Goal: Find specific page/section: Find specific page/section

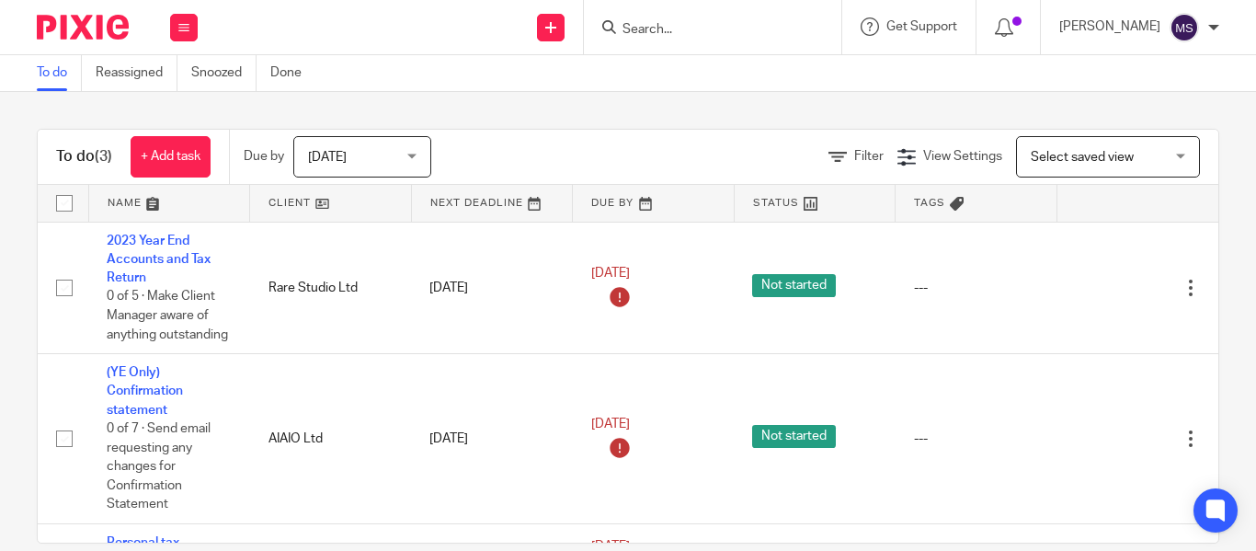
click at [621, 31] on input "Search" at bounding box center [704, 30] width 166 height 17
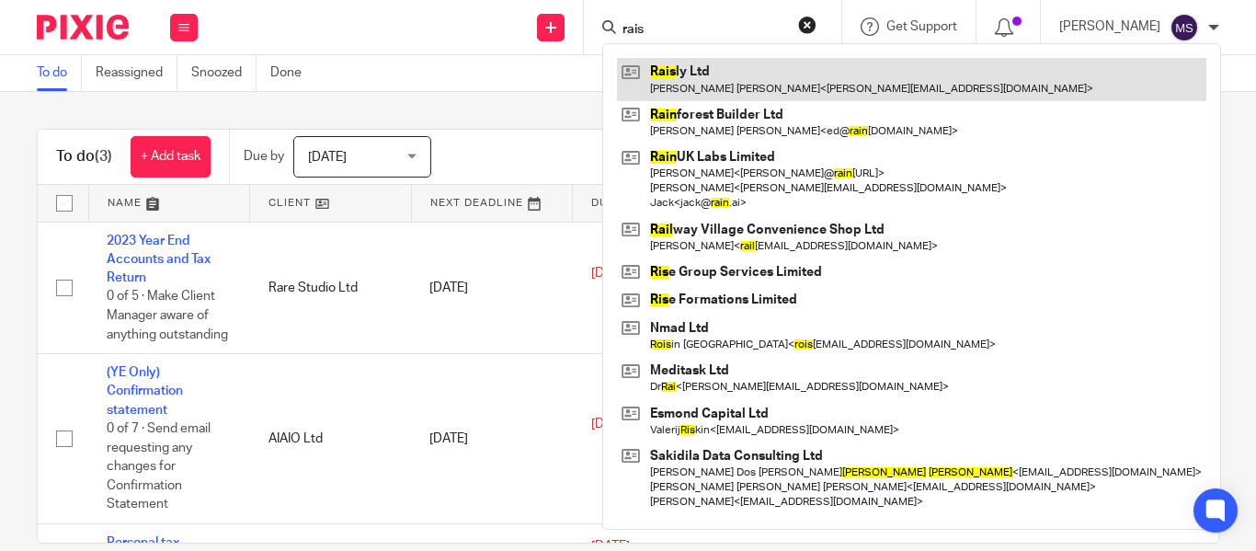
type input "rais"
click at [672, 73] on link at bounding box center [911, 79] width 589 height 42
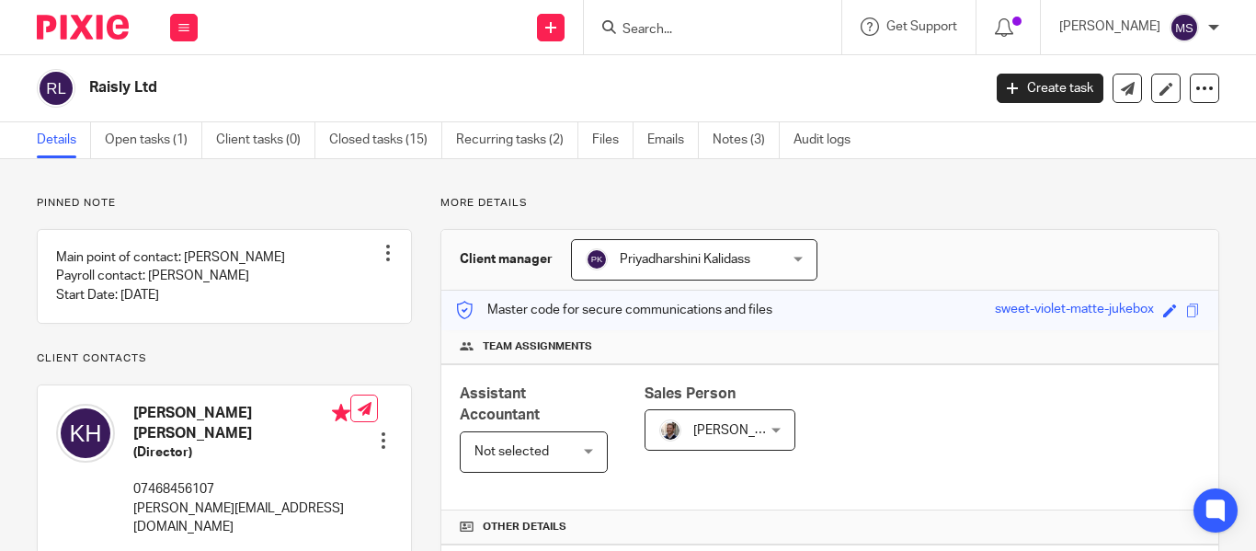
click at [141, 92] on h2 "Raisly Ltd" at bounding box center [441, 87] width 704 height 19
copy main "Raisly Ltd Create task Update from Companies House Export data Merge Archive cl…"
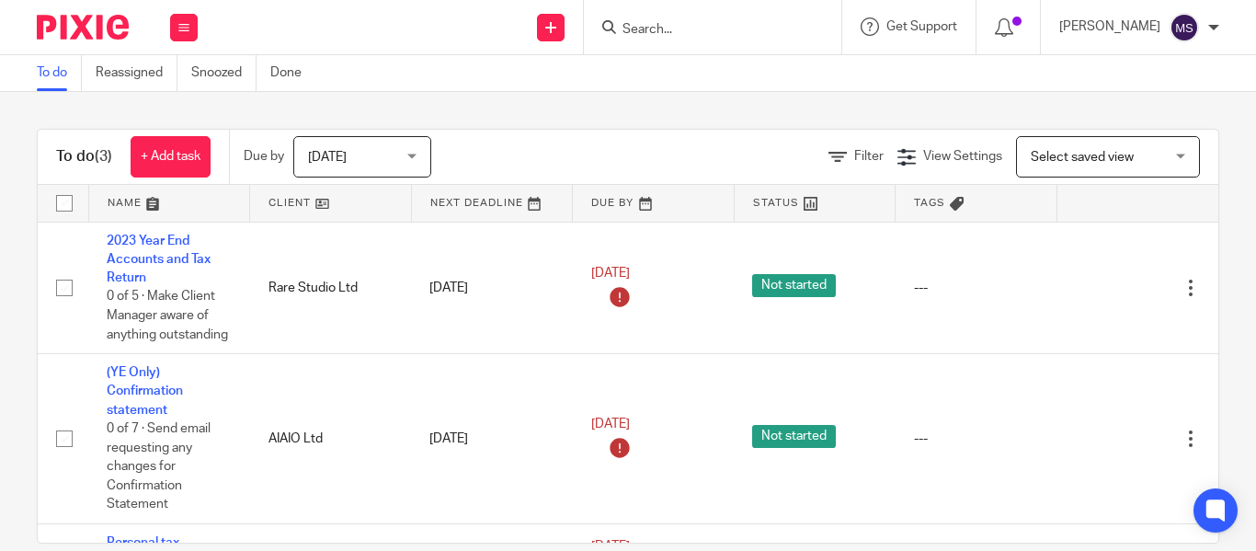
click at [627, 33] on input "Search" at bounding box center [704, 30] width 166 height 17
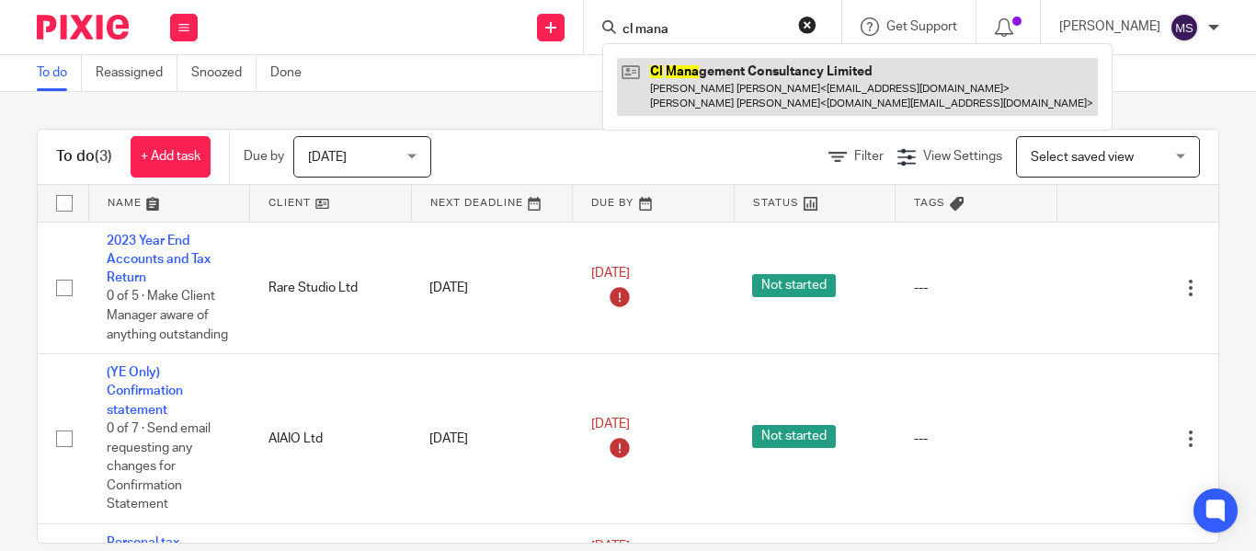
type input "cl mana"
click at [667, 63] on link at bounding box center [857, 86] width 481 height 57
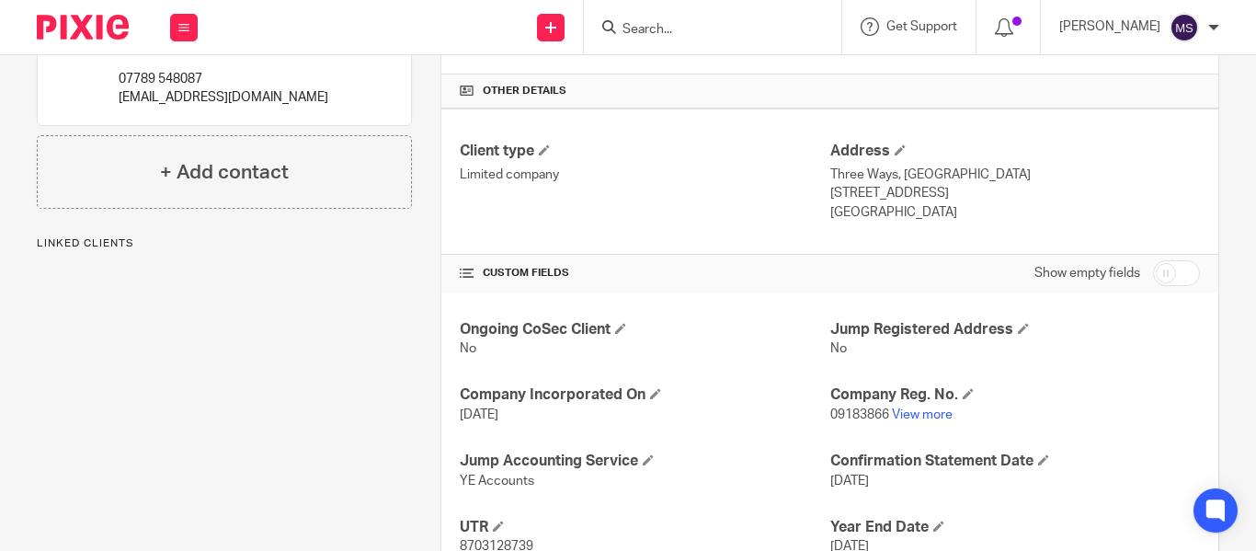
scroll to position [443, 0]
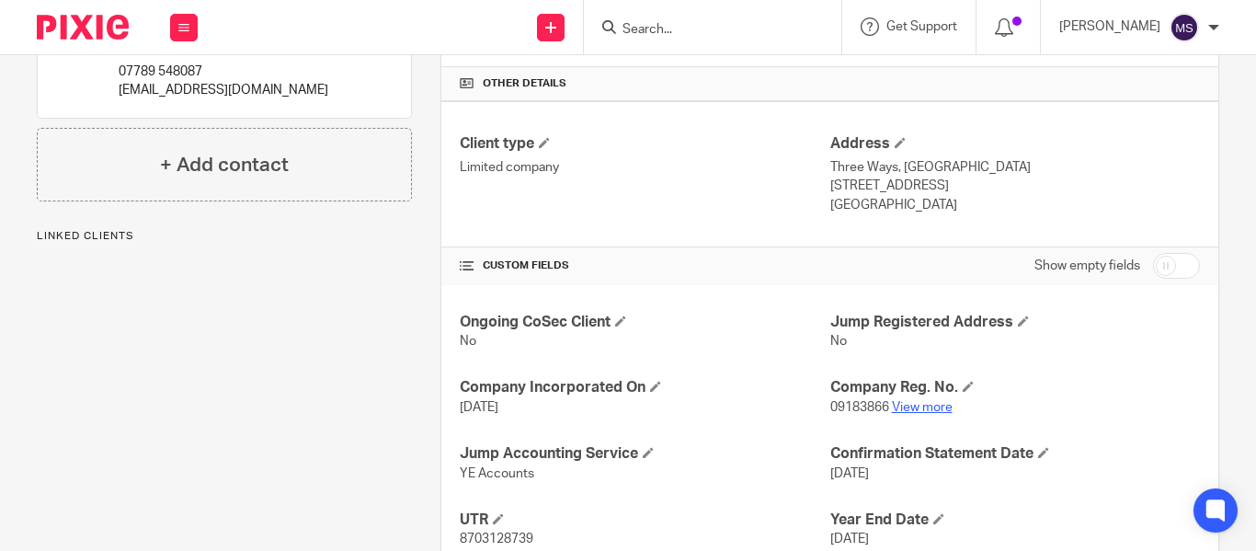
click at [900, 412] on link "View more" at bounding box center [922, 407] width 61 height 13
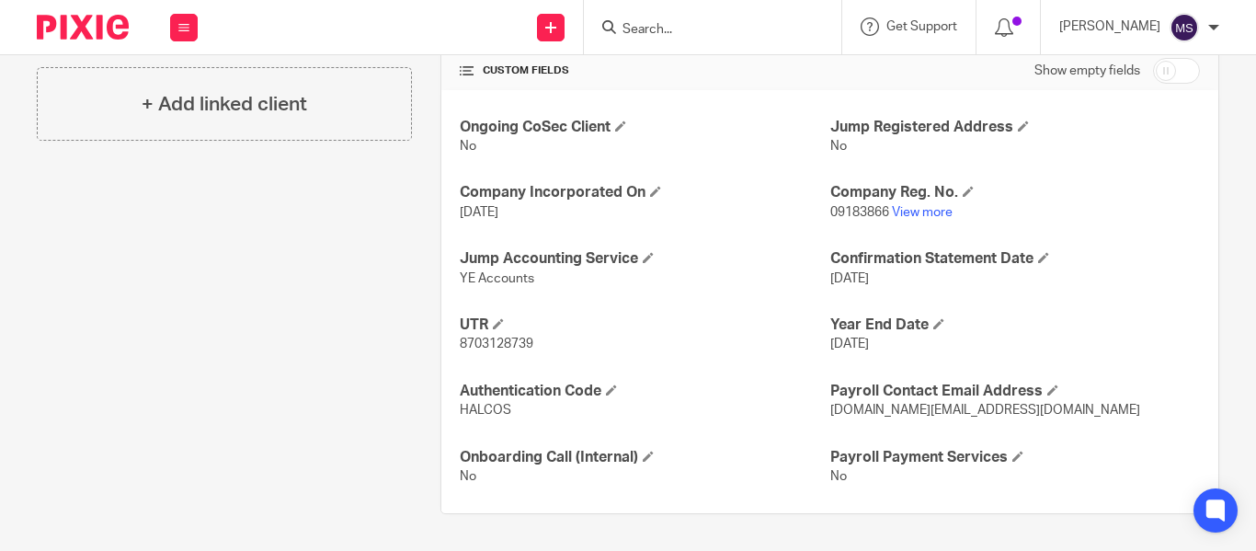
scroll to position [636, 0]
click at [898, 210] on link "View more" at bounding box center [922, 214] width 61 height 13
